Goal: Information Seeking & Learning: Learn about a topic

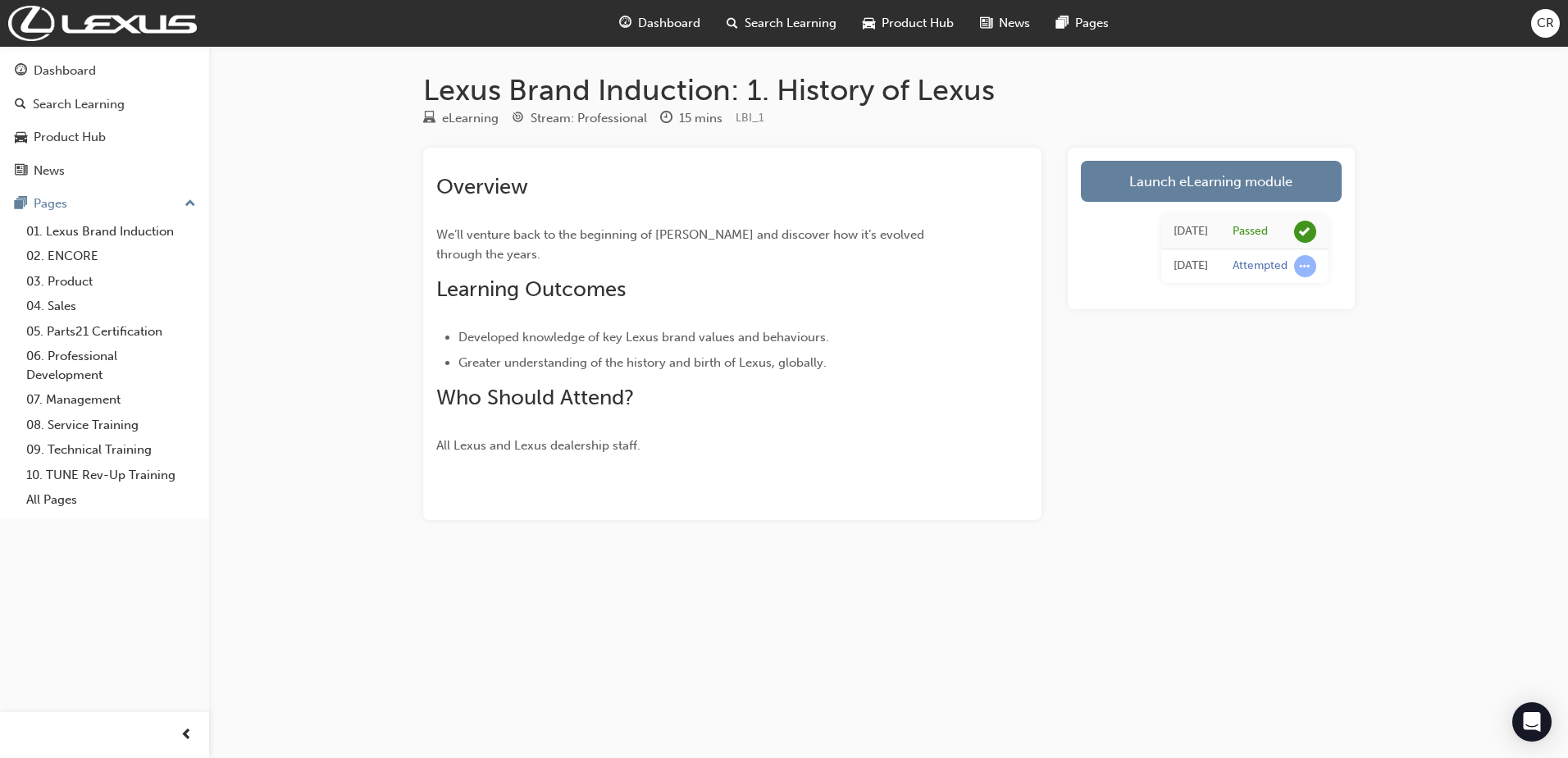
click at [634, 634] on div "Lexus Brand Induction: 1. History of Lexus eLearning Stream: Professional 15 mi…" at bounding box center [784, 379] width 1568 height 758
click at [1215, 184] on link "Launch eLearning module" at bounding box center [1211, 181] width 261 height 41
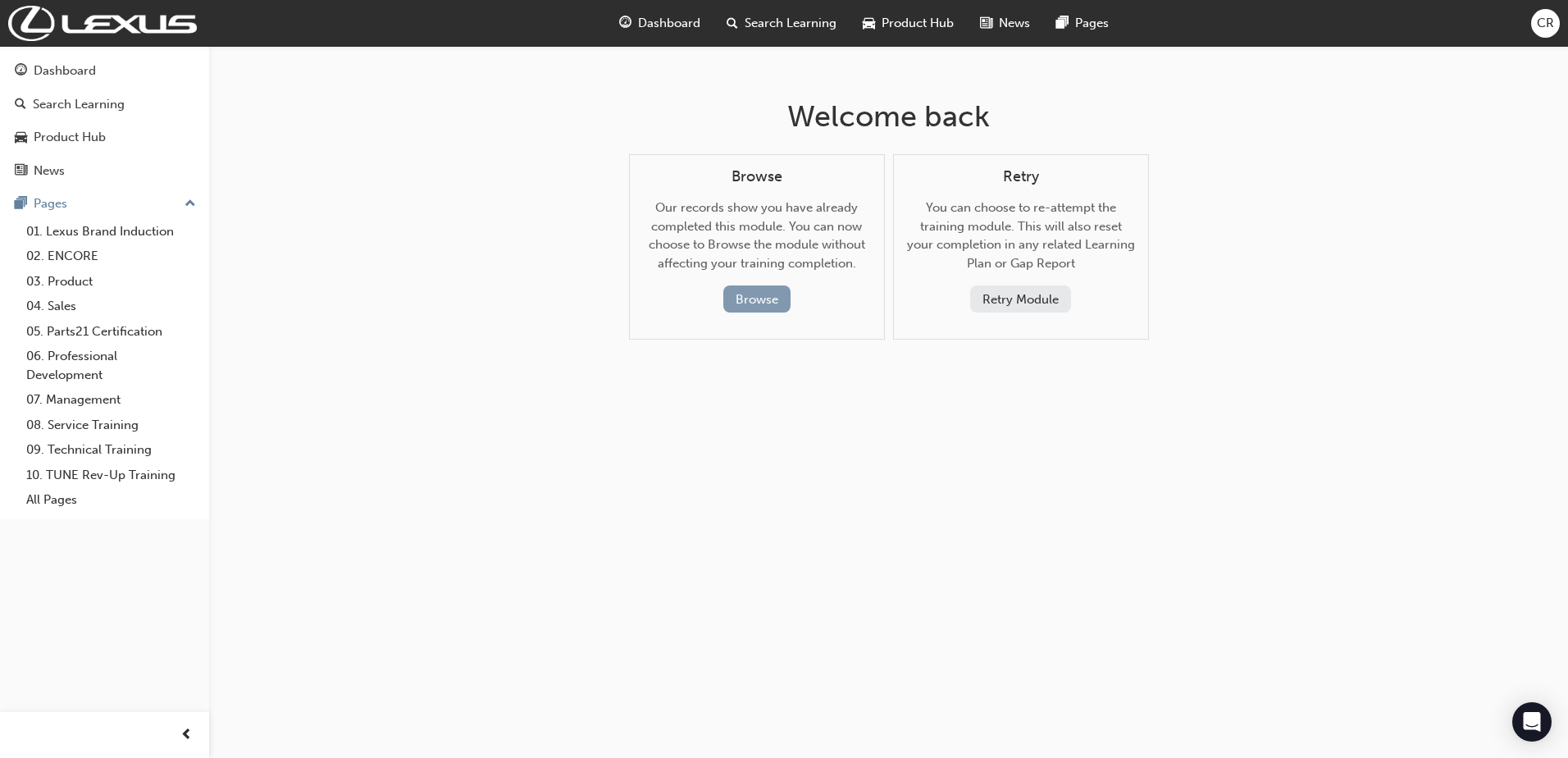
click at [767, 297] on button "Browse" at bounding box center [756, 299] width 67 height 27
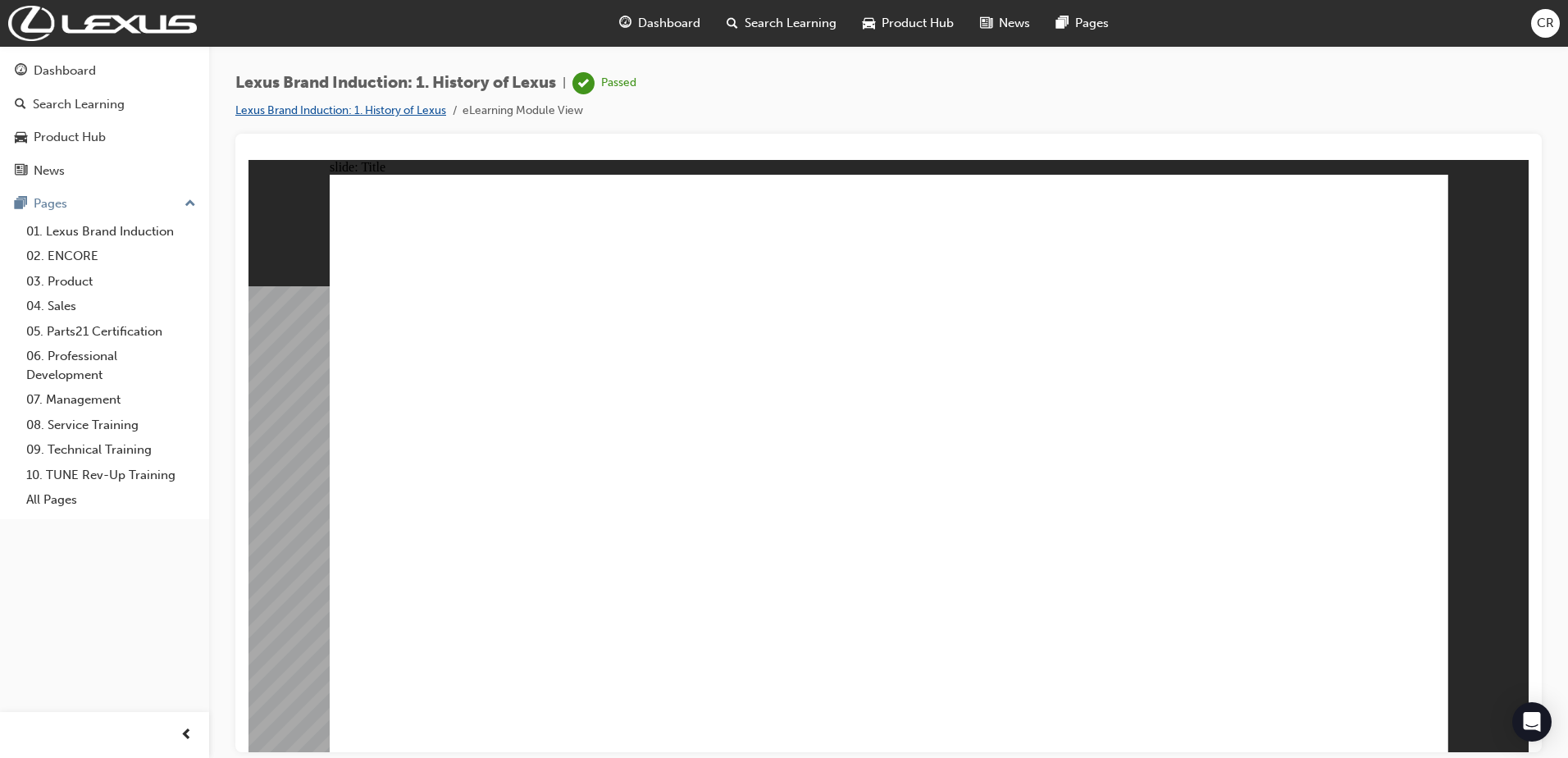
drag, startPoint x: 300, startPoint y: 106, endPoint x: 289, endPoint y: 124, distance: 21.1
click at [300, 106] on link "Lexus Brand Induction: 1. History of Lexus" at bounding box center [341, 110] width 211 height 14
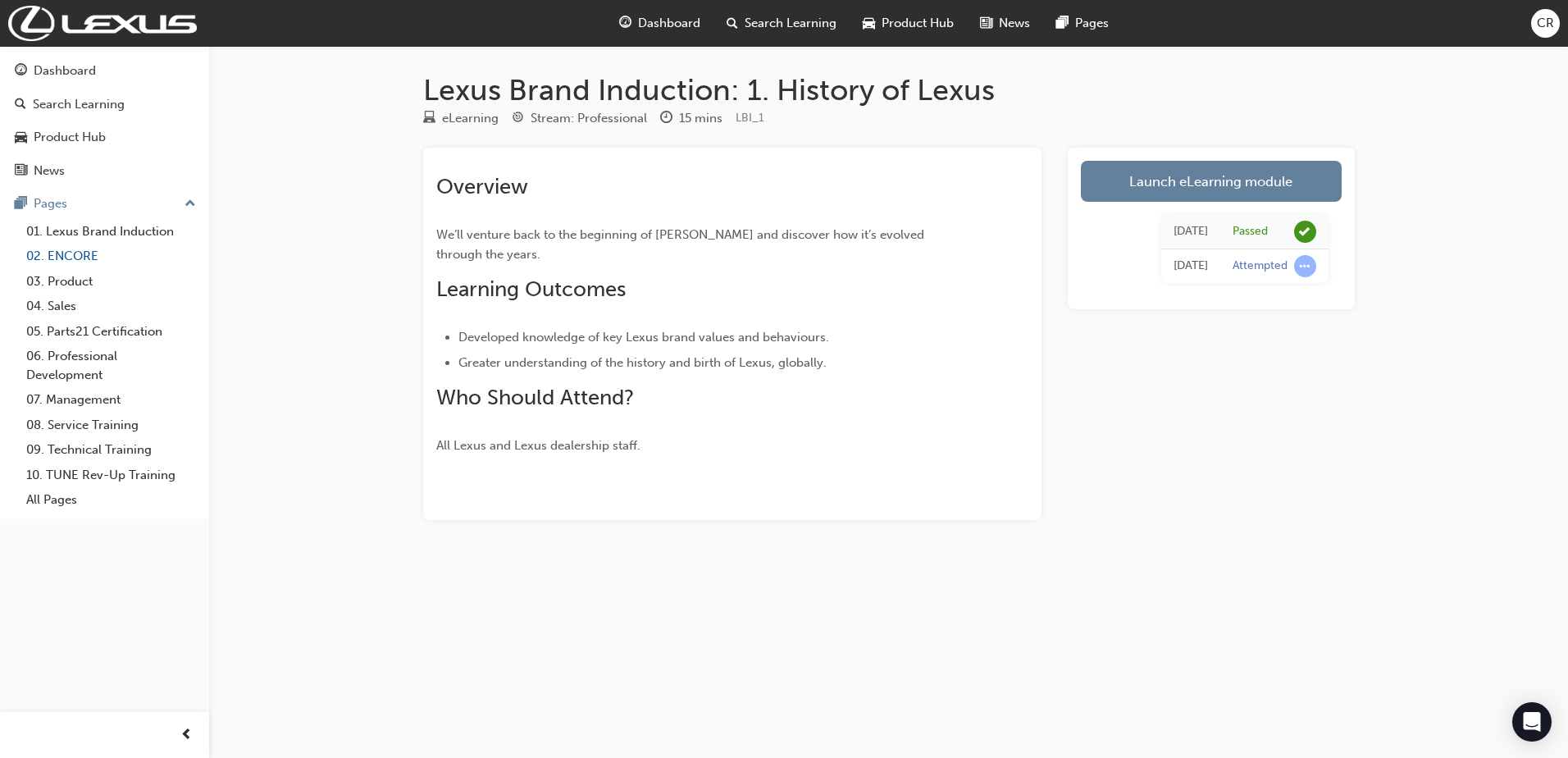
click at [73, 256] on link "02. ENCORE" at bounding box center [111, 256] width 183 height 26
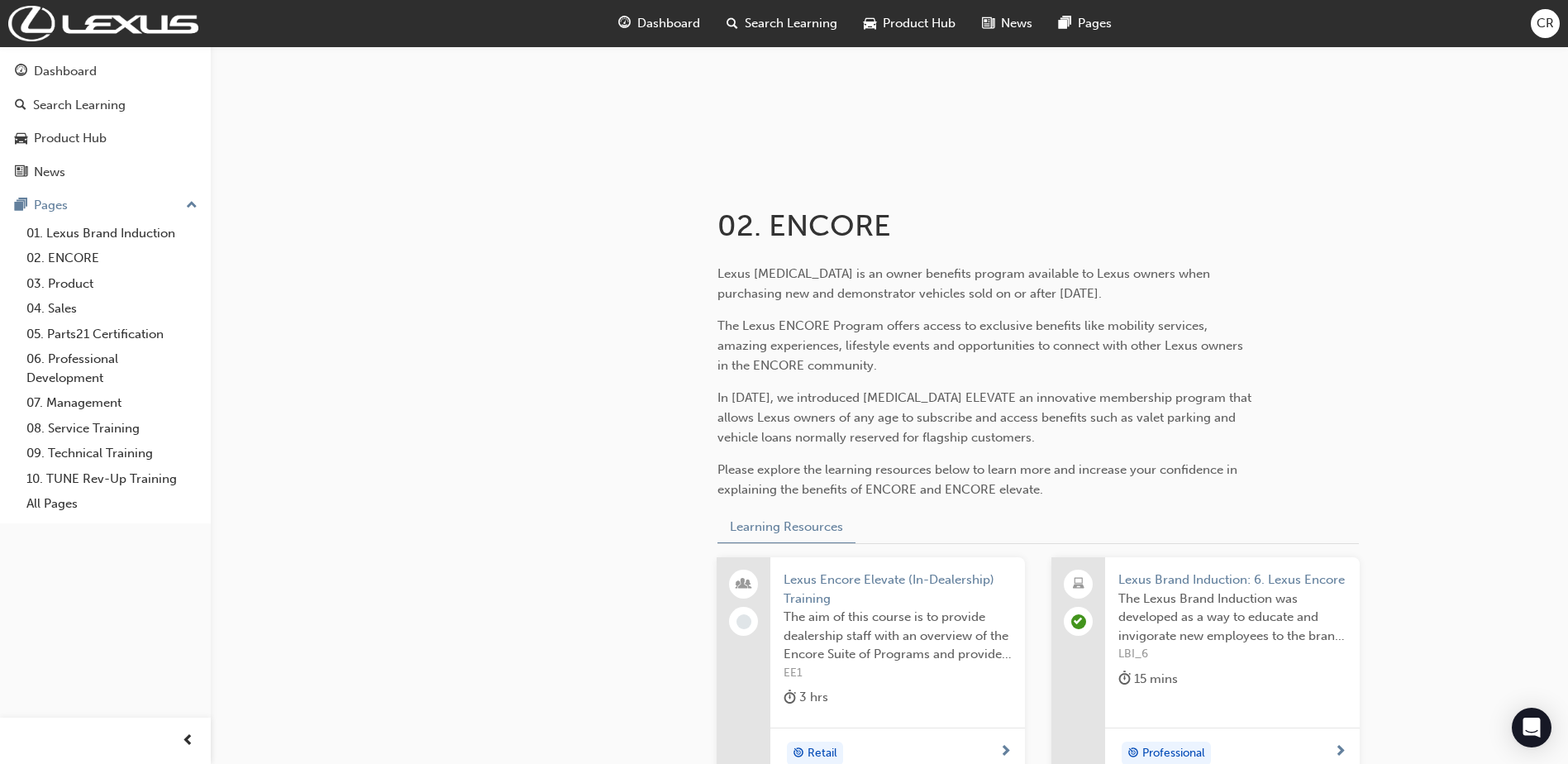
scroll to position [330, 0]
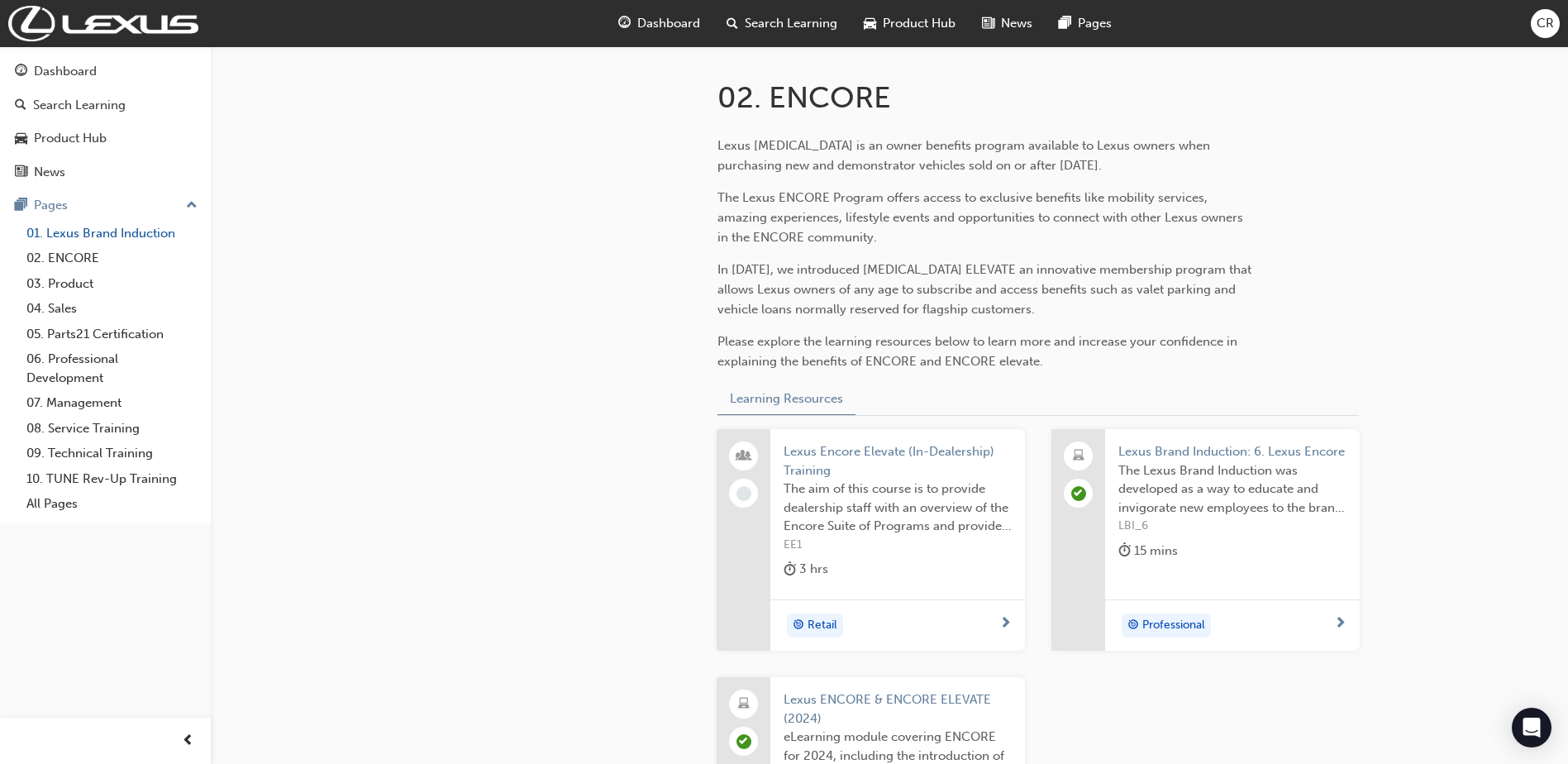
click at [58, 230] on link "01. Lexus Brand Induction" at bounding box center [112, 233] width 185 height 26
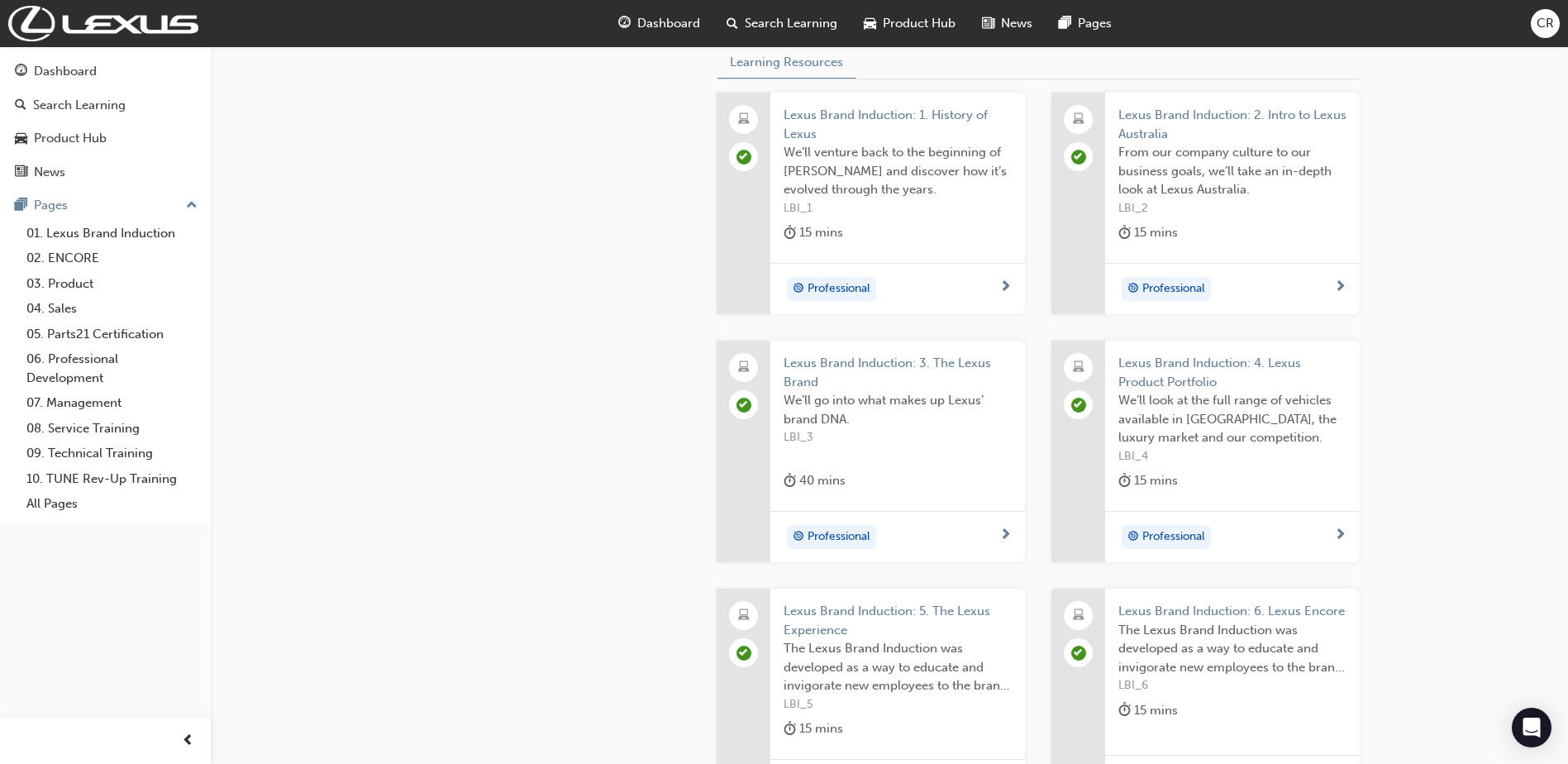
scroll to position [414, 0]
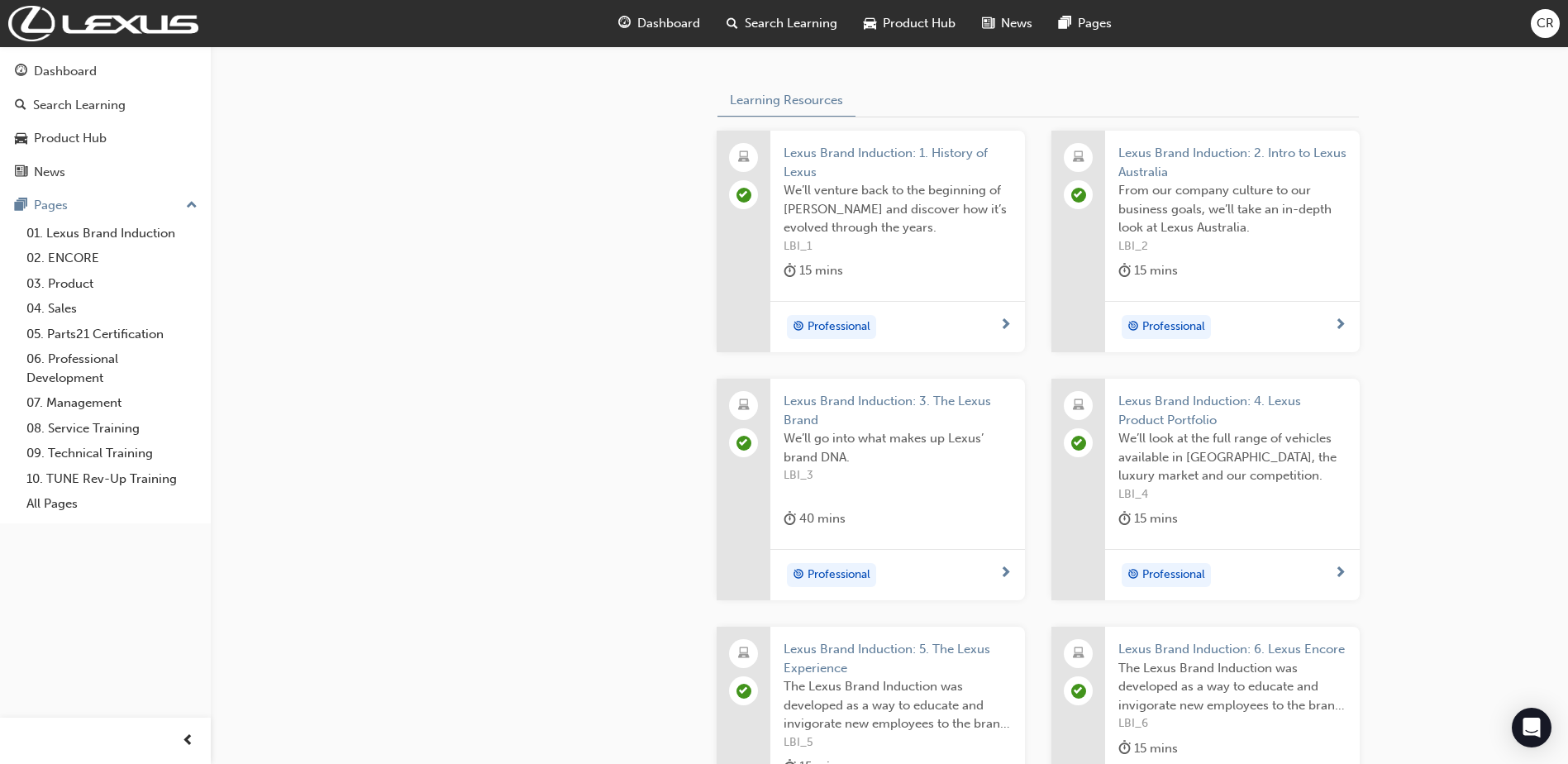
click at [934, 688] on span "The Lexus Brand Induction was developed as a way to educate and invigorate new …" at bounding box center [898, 705] width 228 height 56
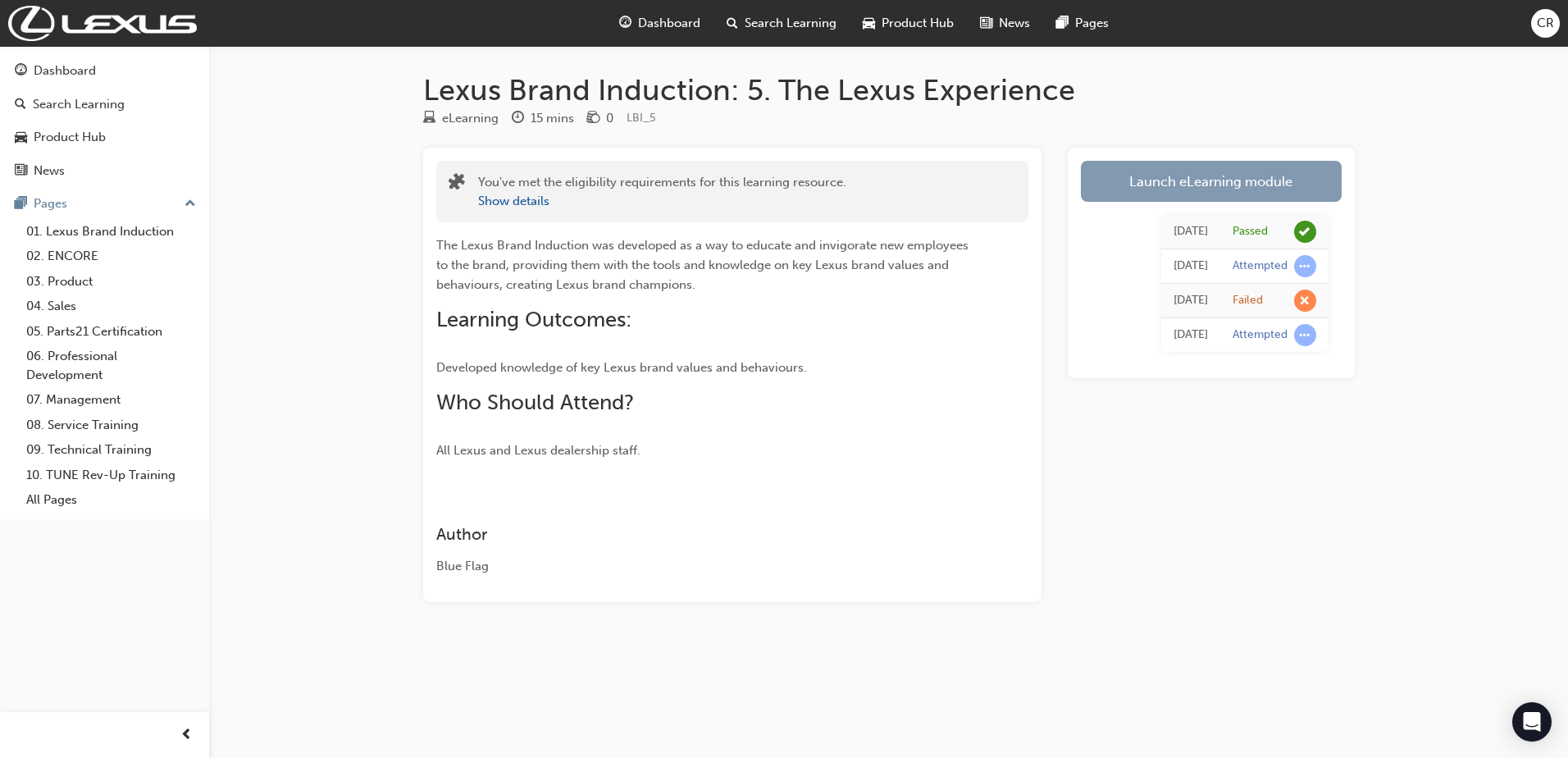
click at [1209, 181] on link "Launch eLearning module" at bounding box center [1211, 181] width 261 height 41
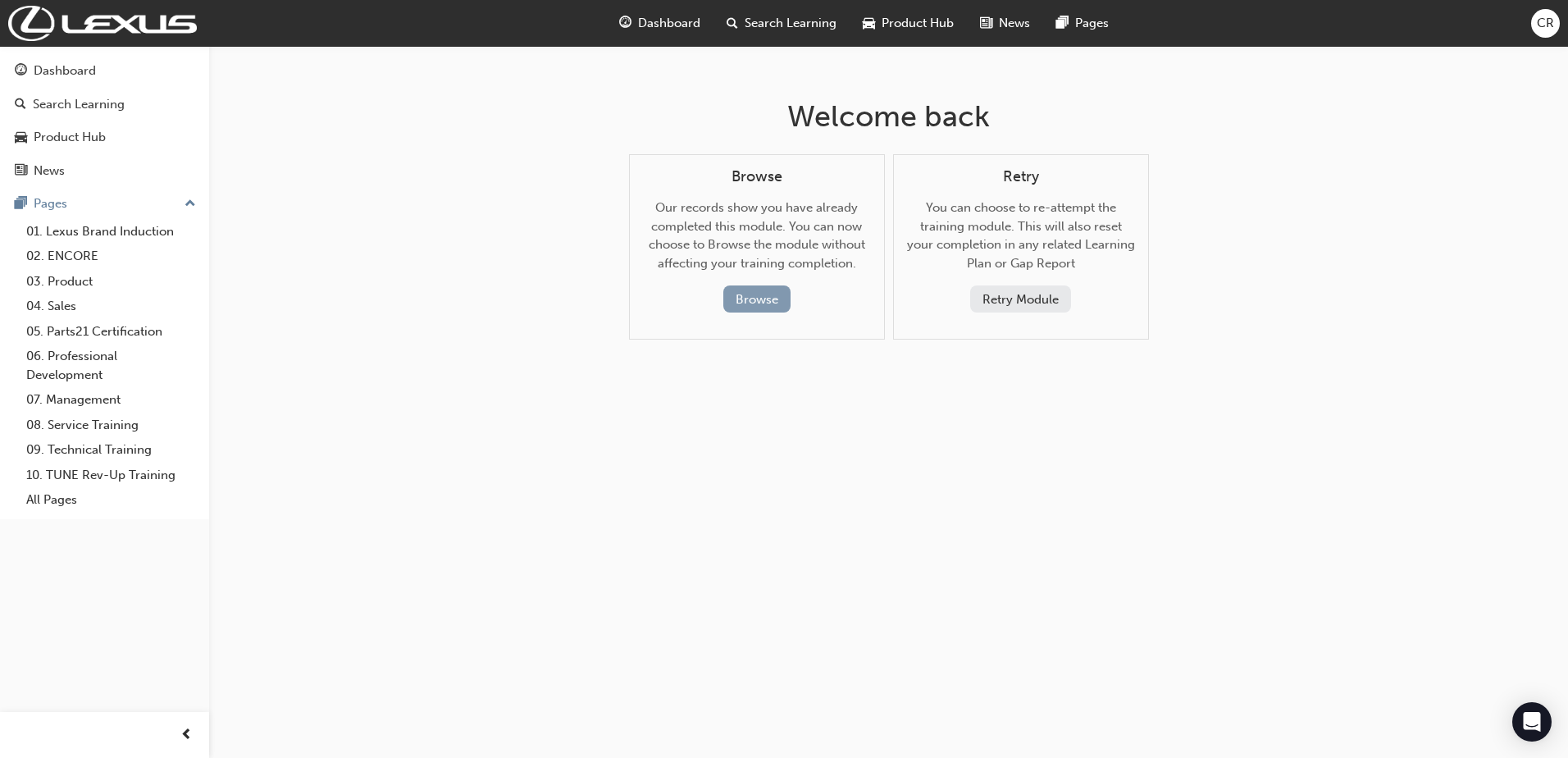
click at [760, 293] on button "Browse" at bounding box center [756, 299] width 67 height 27
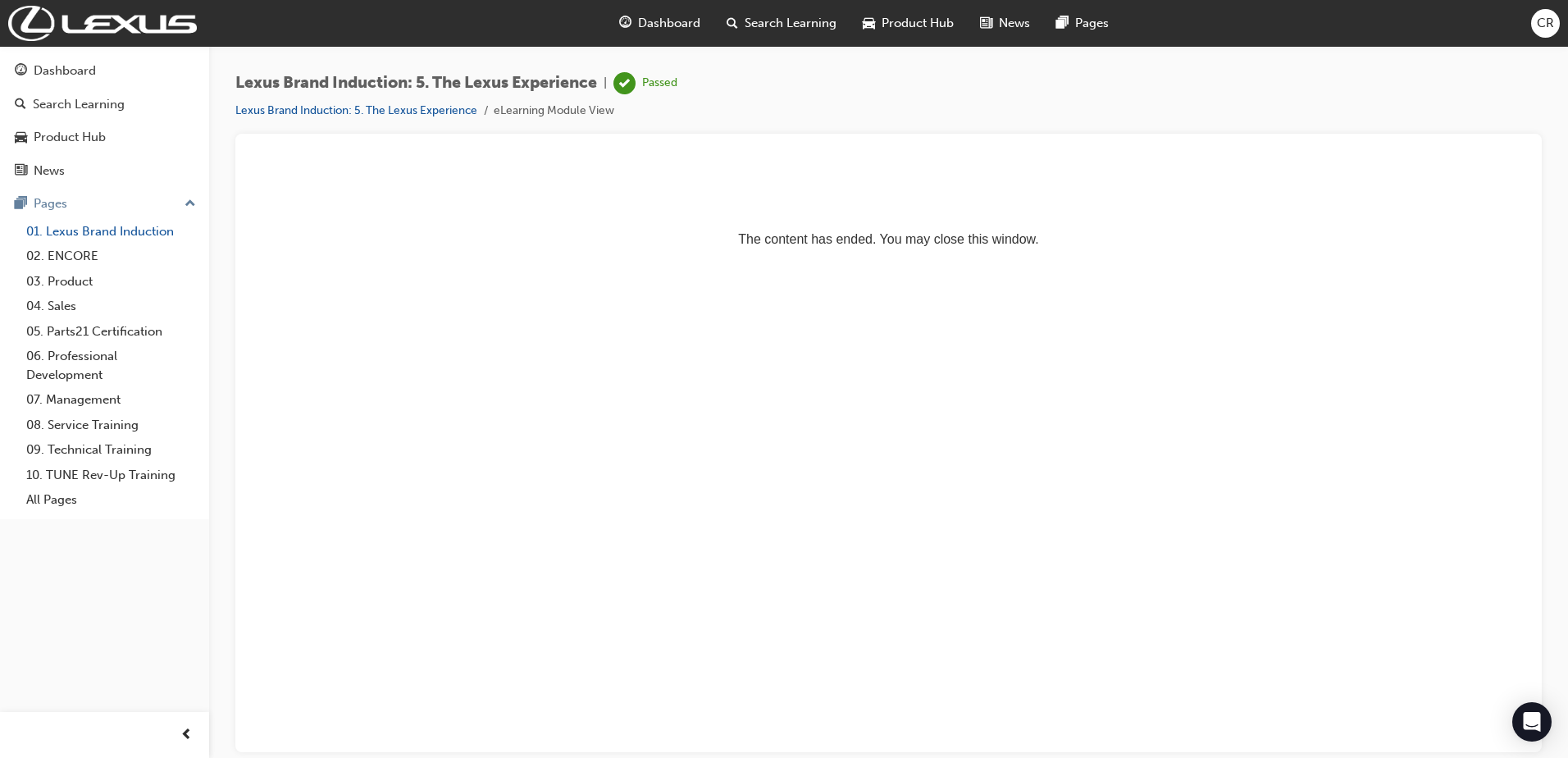
click at [78, 227] on link "01. Lexus Brand Induction" at bounding box center [111, 232] width 183 height 26
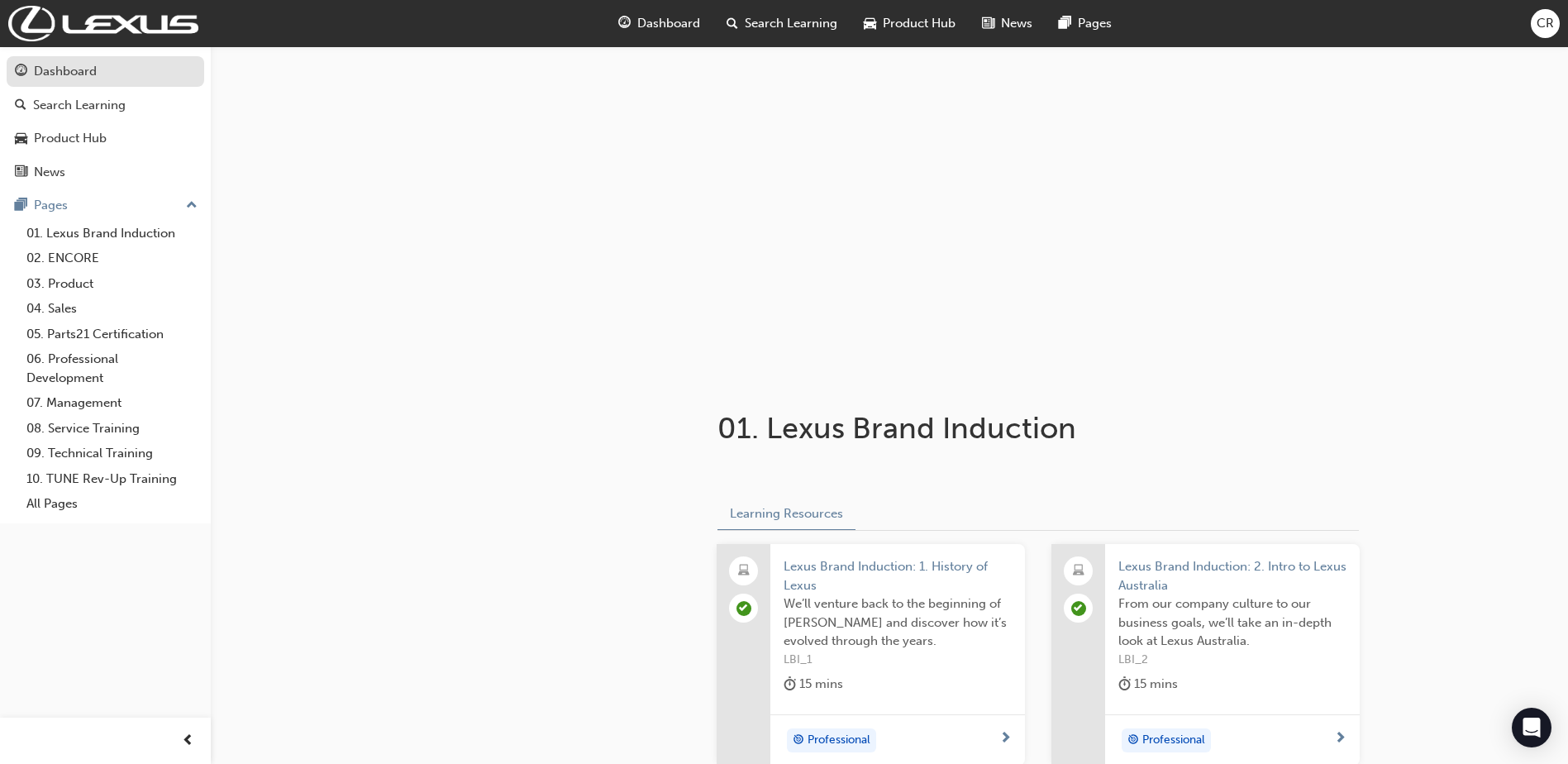
click at [83, 78] on div "Dashboard" at bounding box center [64, 71] width 63 height 19
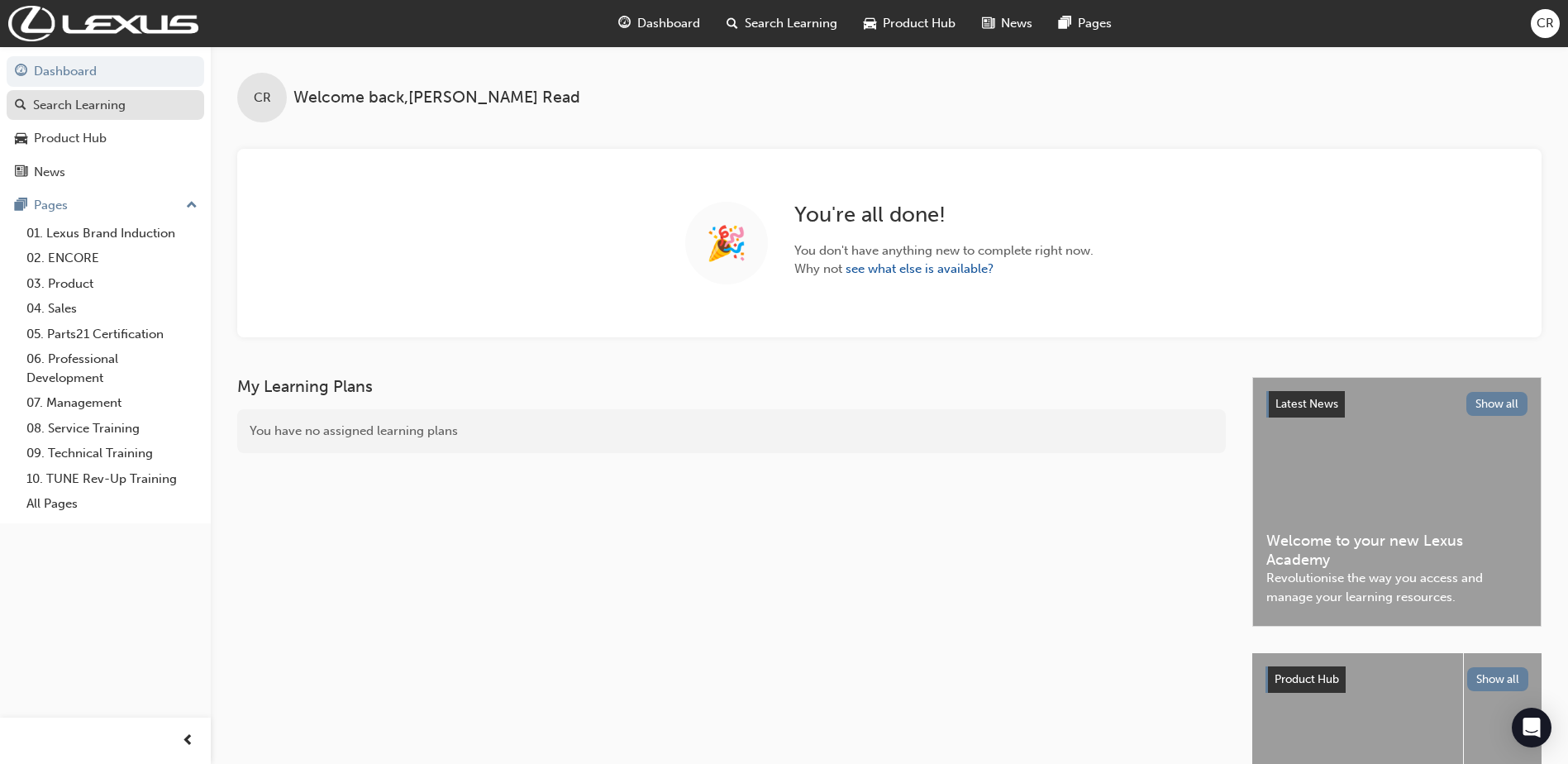
click at [80, 102] on div "Search Learning" at bounding box center [80, 106] width 93 height 19
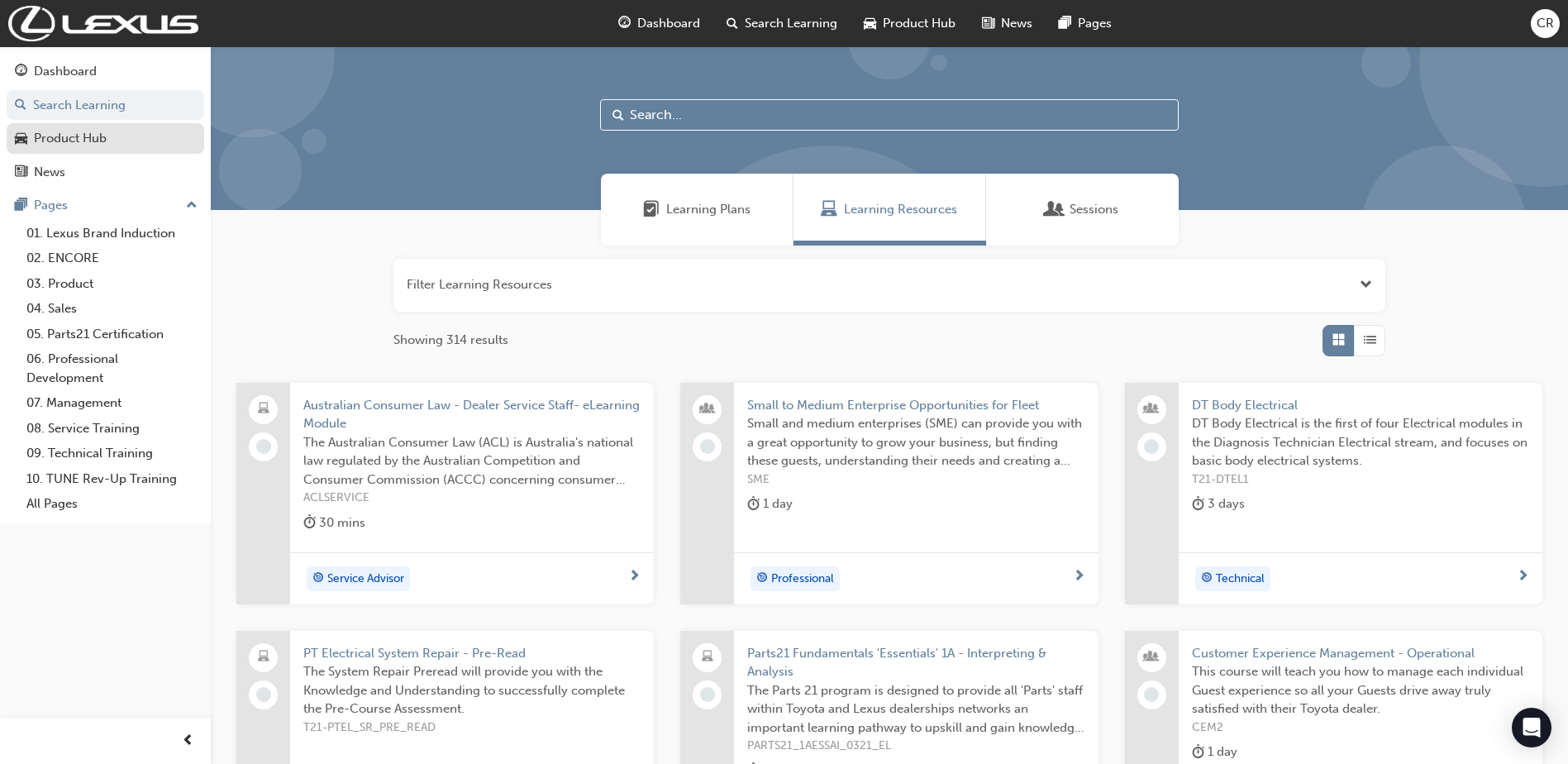
click at [83, 147] on div "Product Hub" at bounding box center [70, 138] width 73 height 19
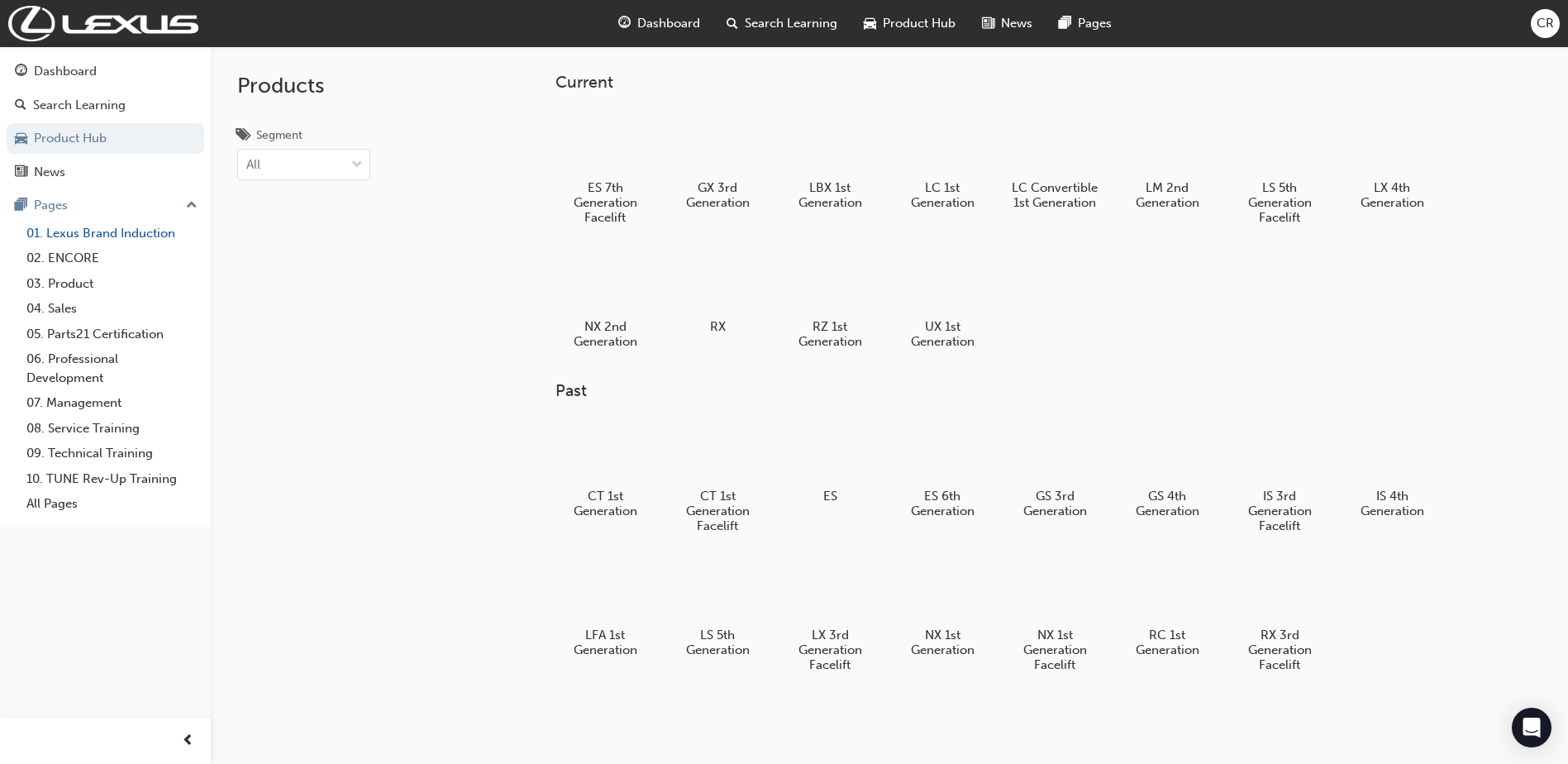
click at [70, 233] on link "01. Lexus Brand Induction" at bounding box center [112, 233] width 185 height 26
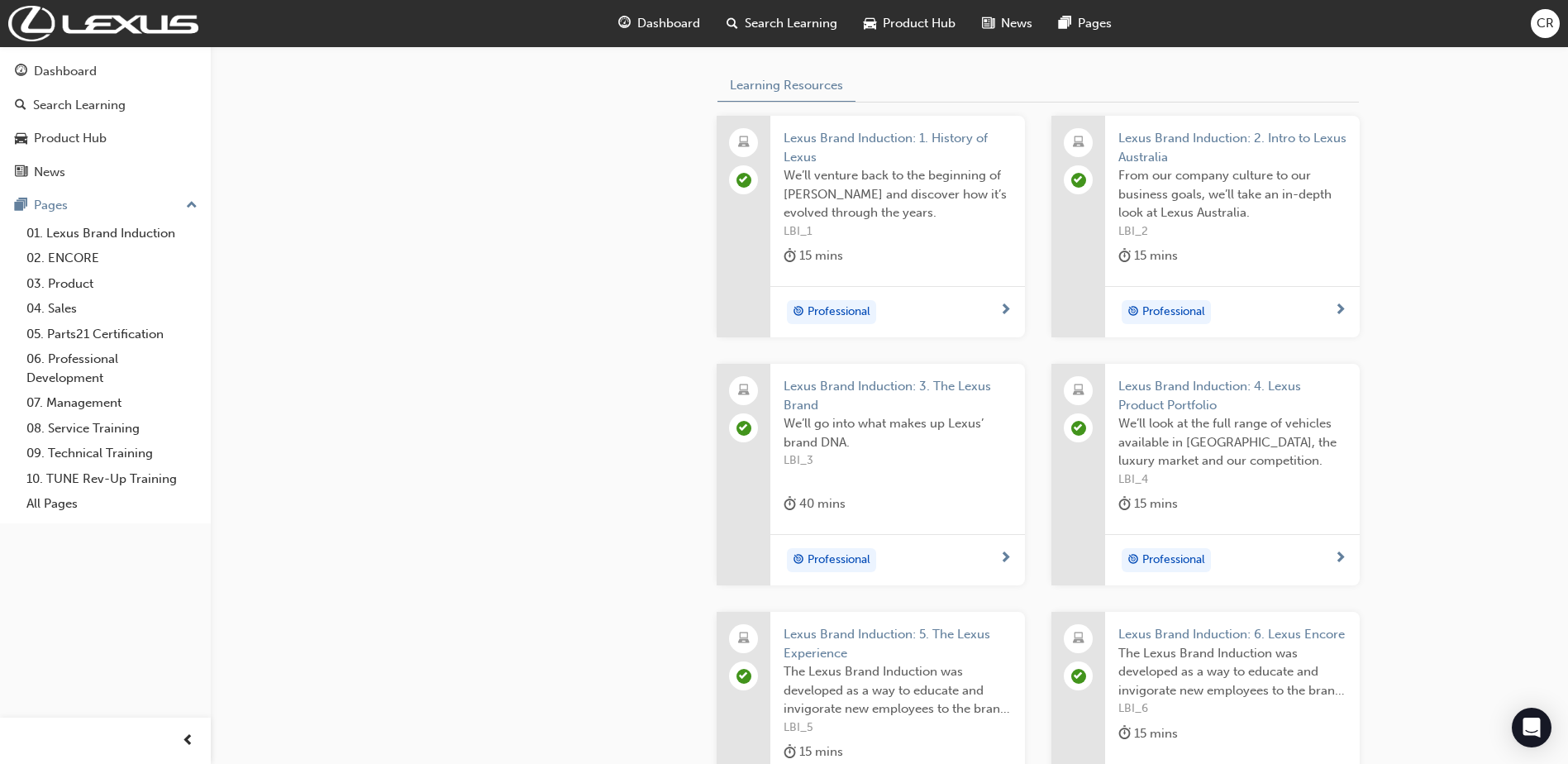
scroll to position [579, 0]
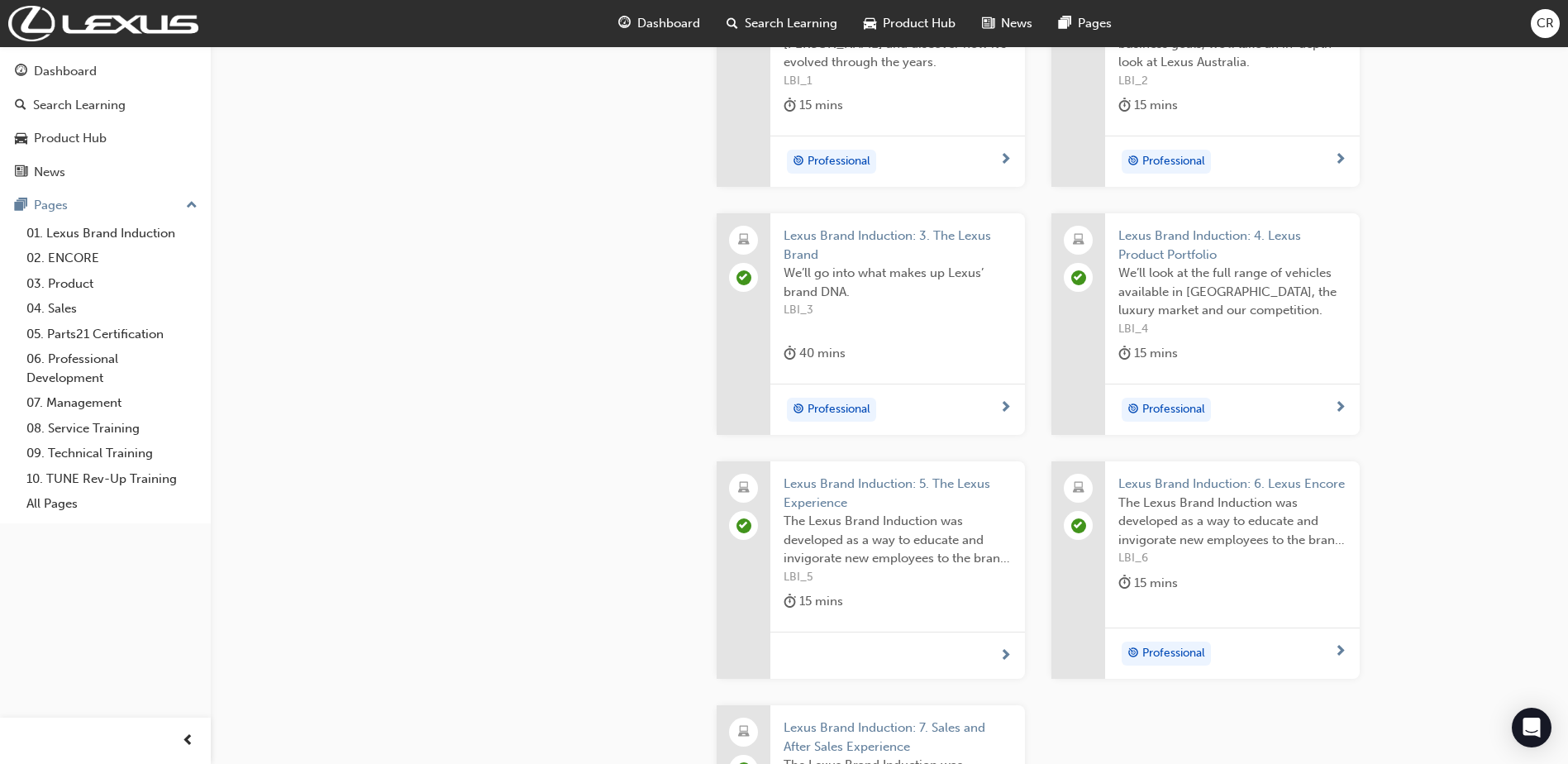
click at [863, 488] on span "Lexus Brand Induction: 5. The Lexus Experience" at bounding box center [898, 493] width 228 height 37
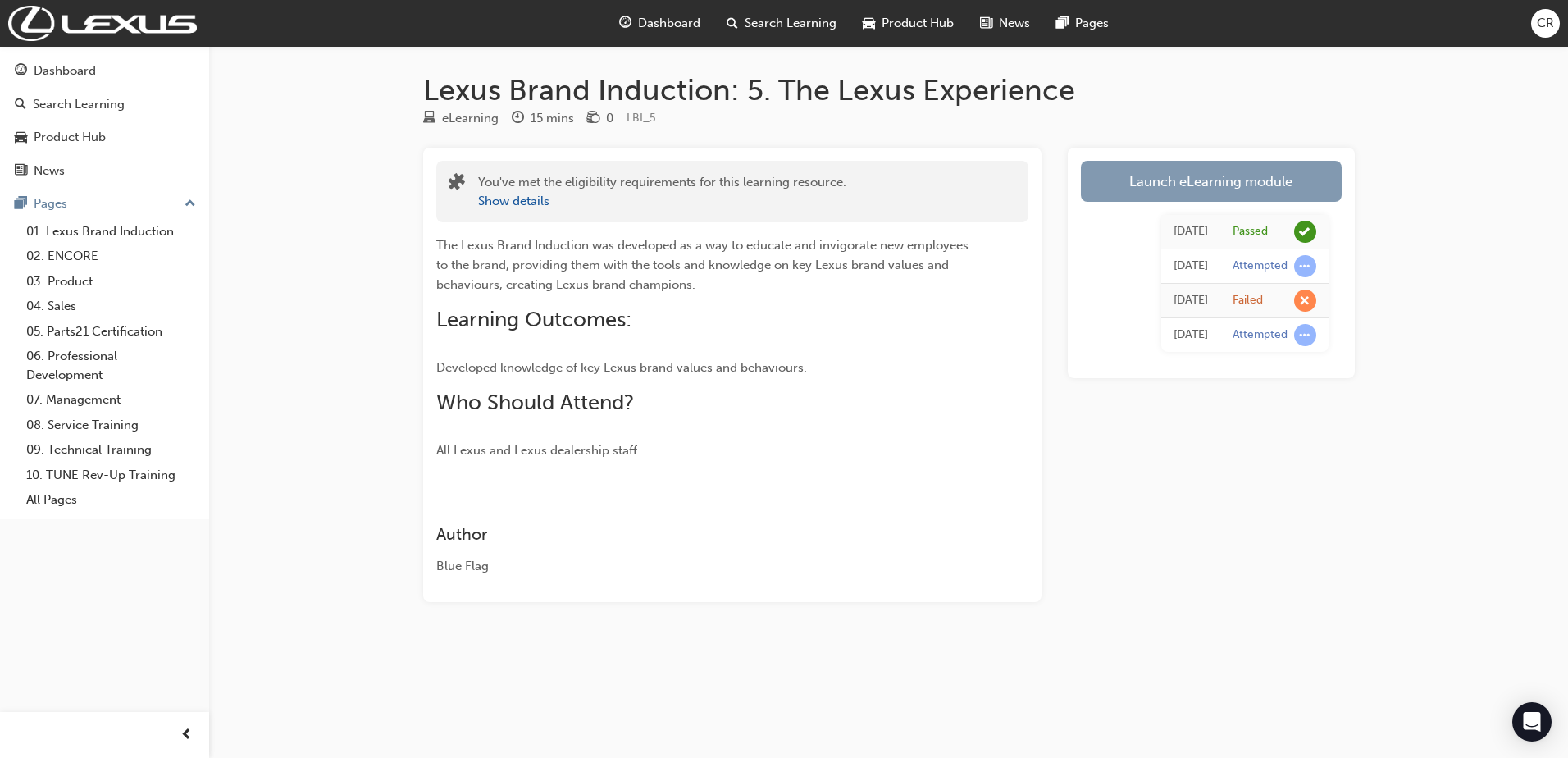
click at [1157, 163] on link "Launch eLearning module" at bounding box center [1211, 181] width 261 height 41
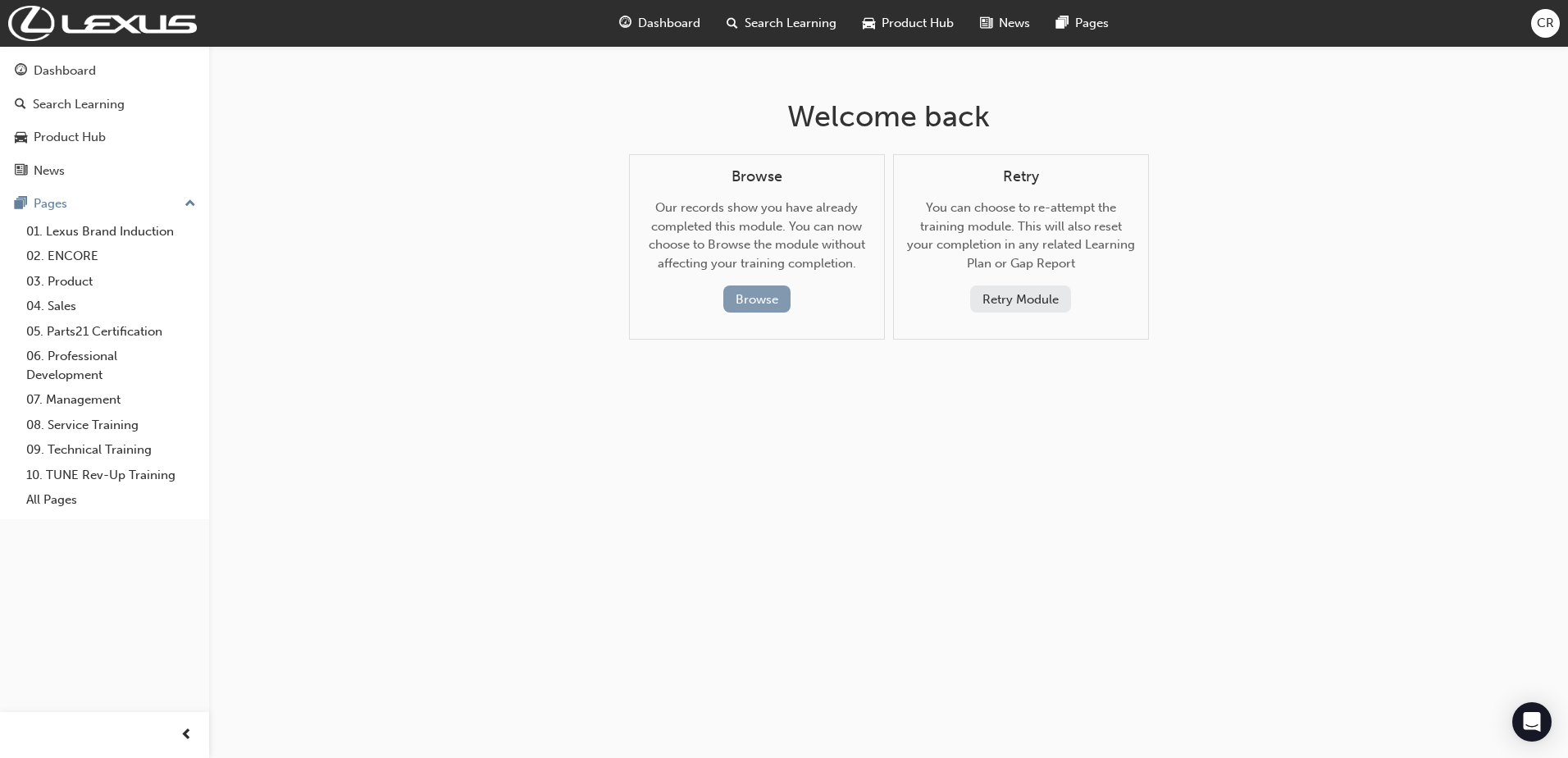
click at [760, 308] on button "Browse" at bounding box center [756, 299] width 67 height 27
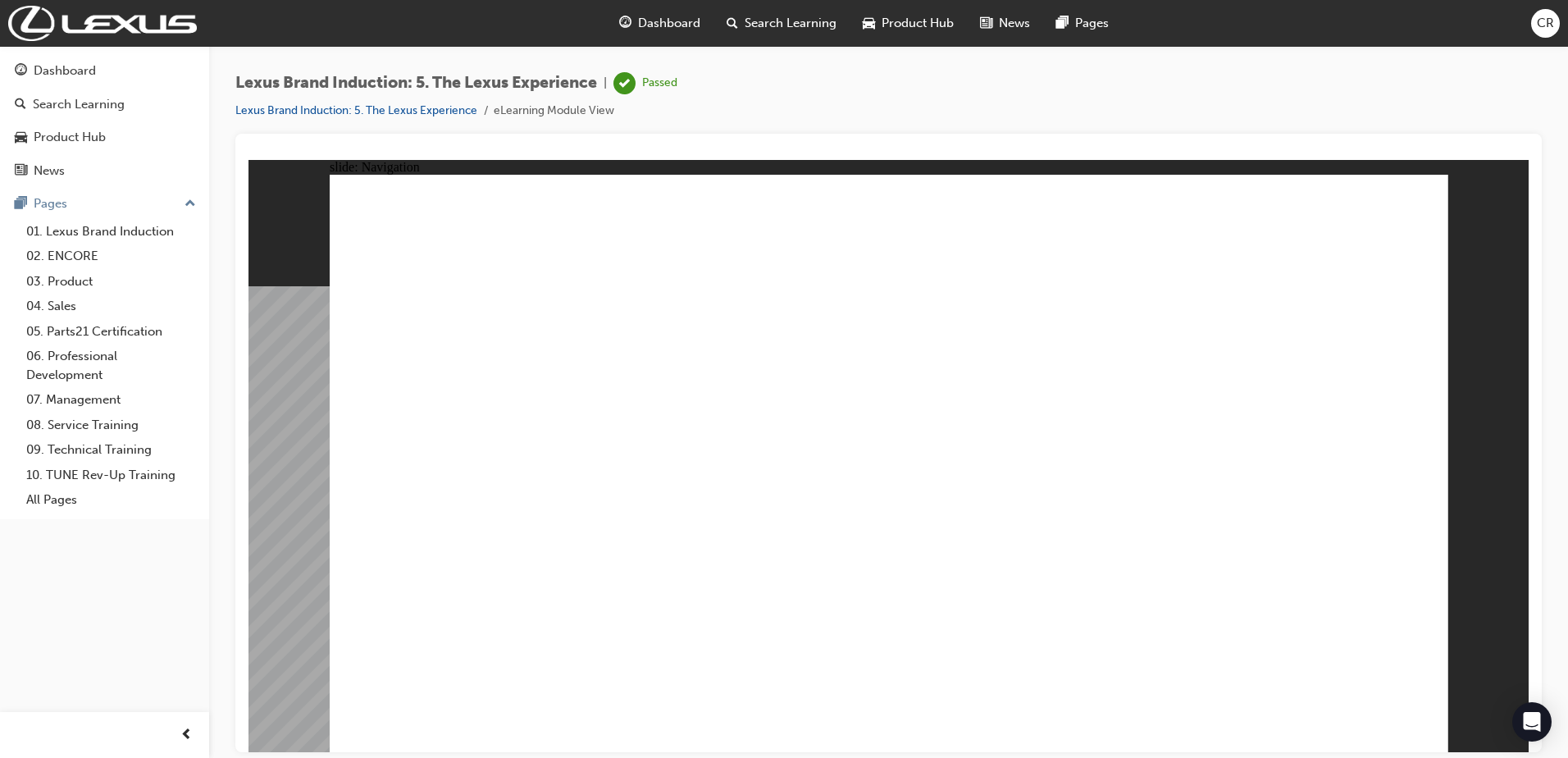
type input "38"
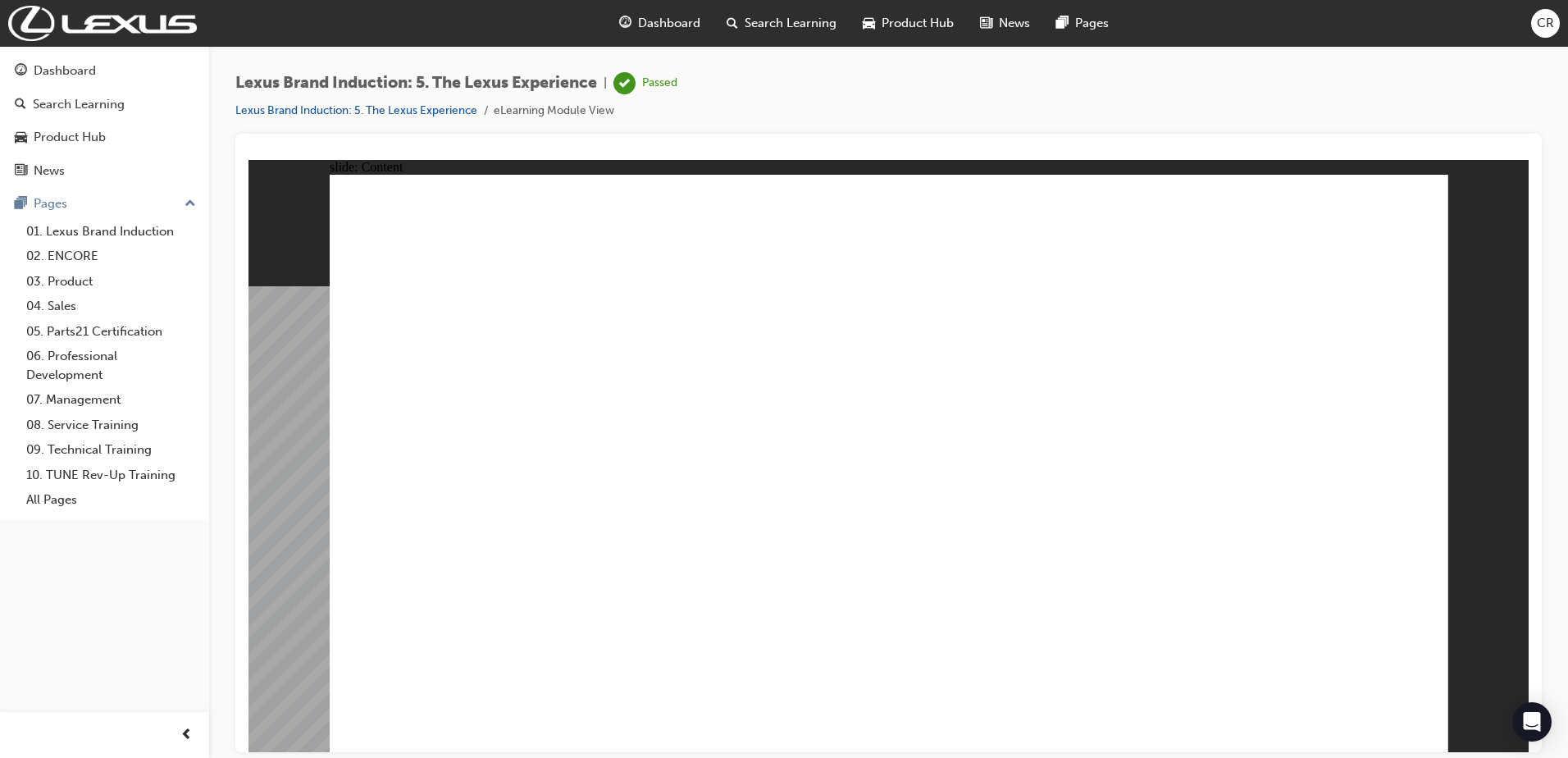
type input "11"
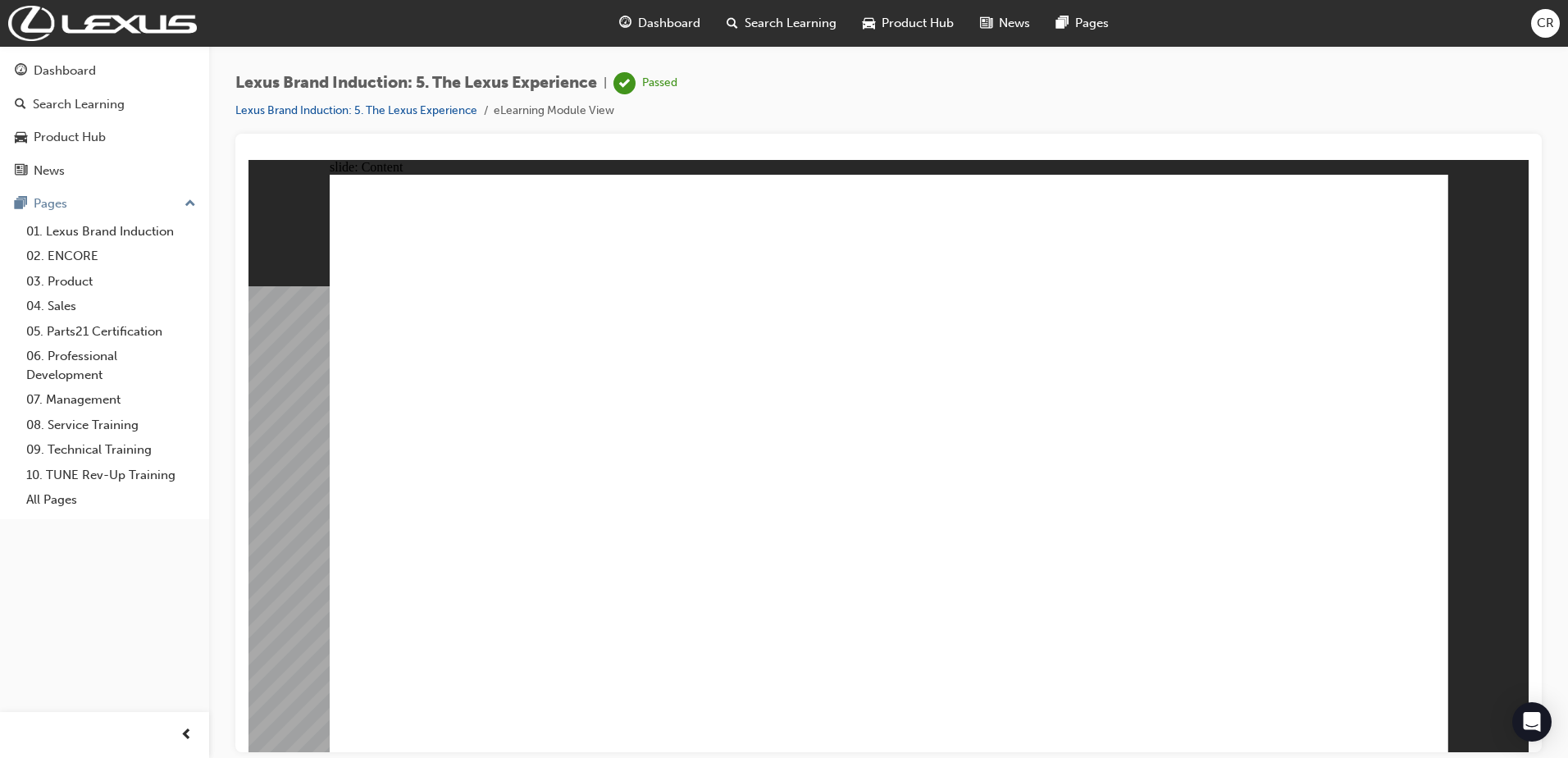
type input "7"
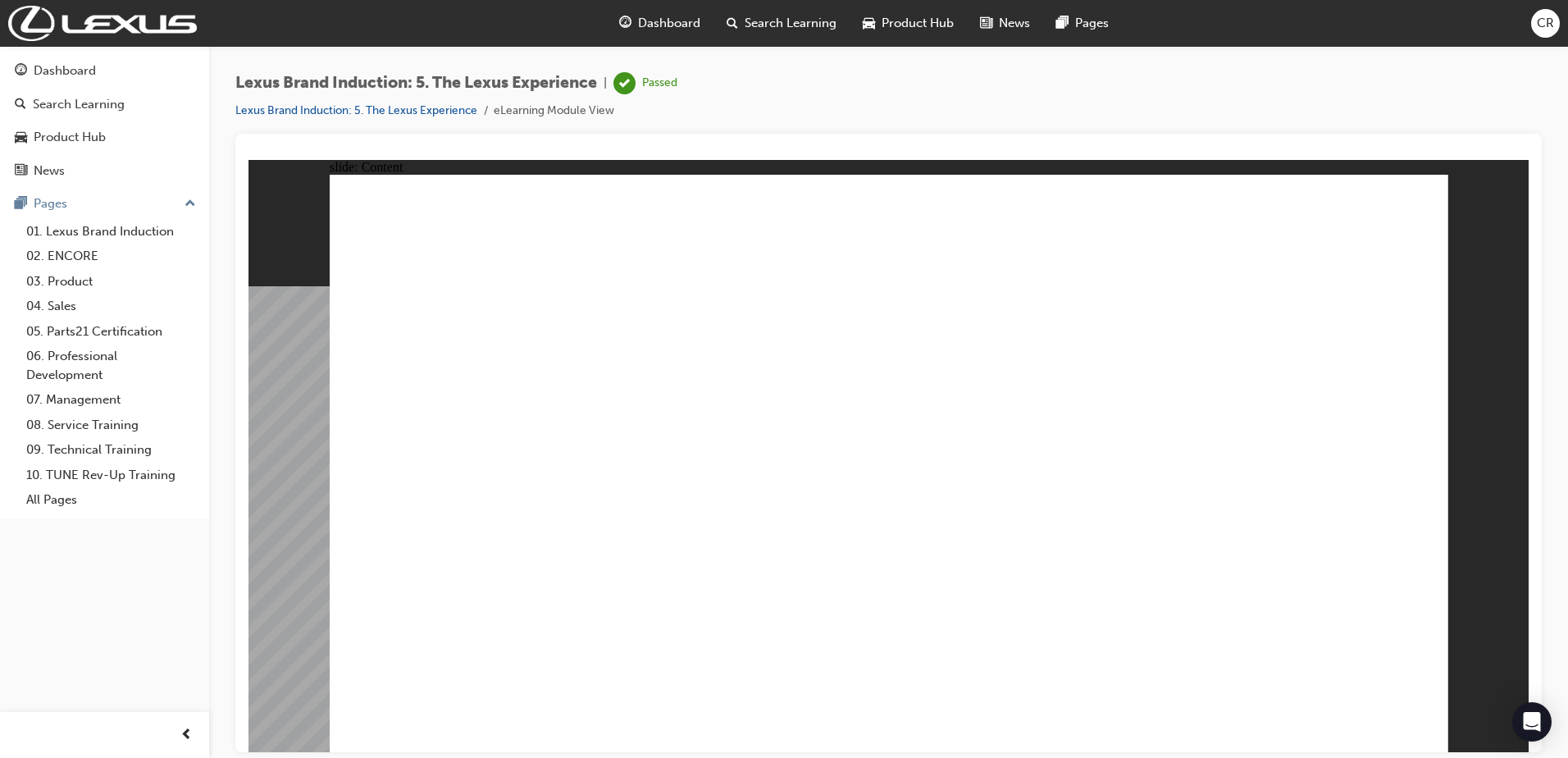
type input "0"
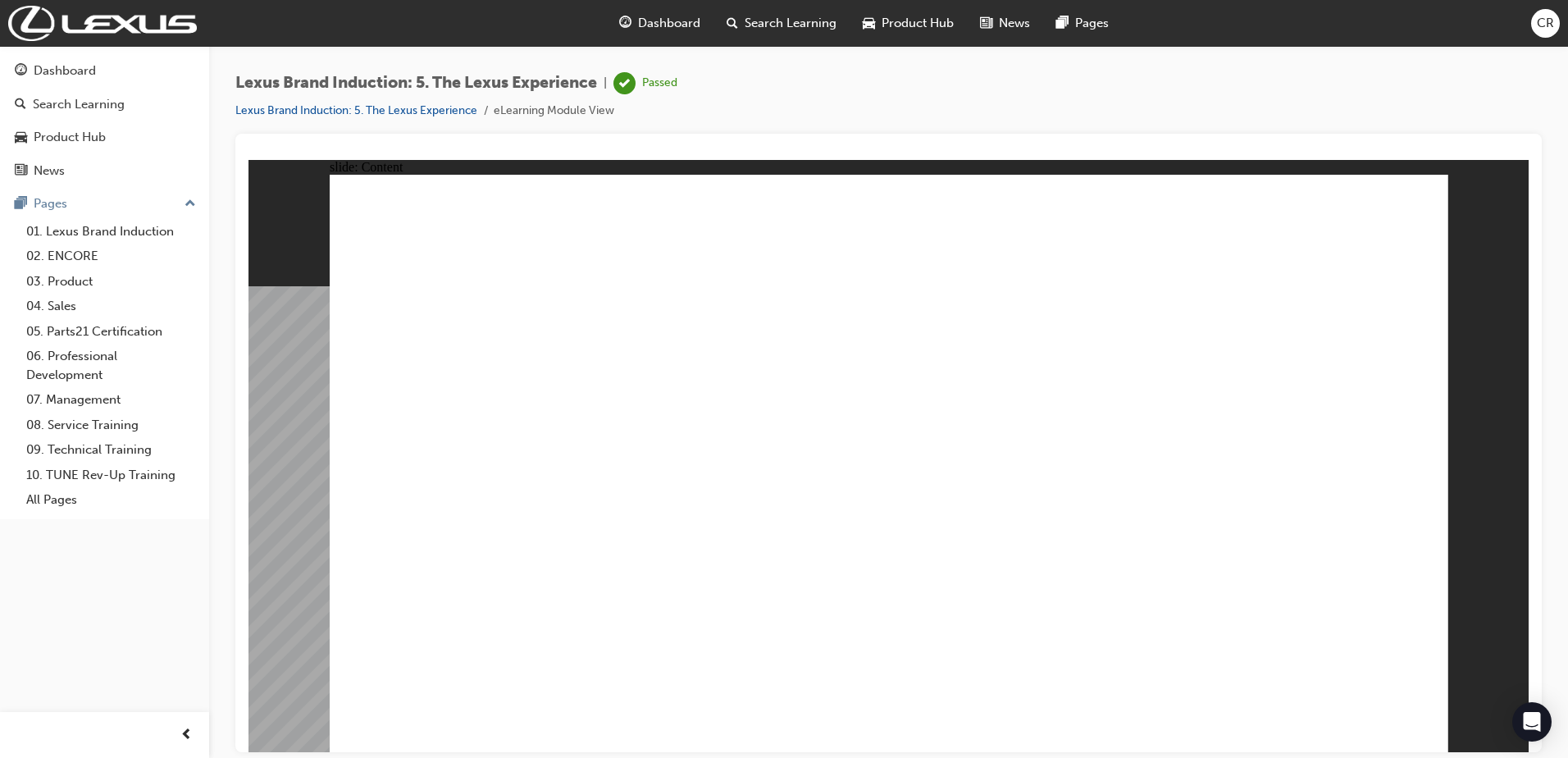
drag, startPoint x: 384, startPoint y: 184, endPoint x: 367, endPoint y: 191, distance: 18.4
